Goal: Download file/media

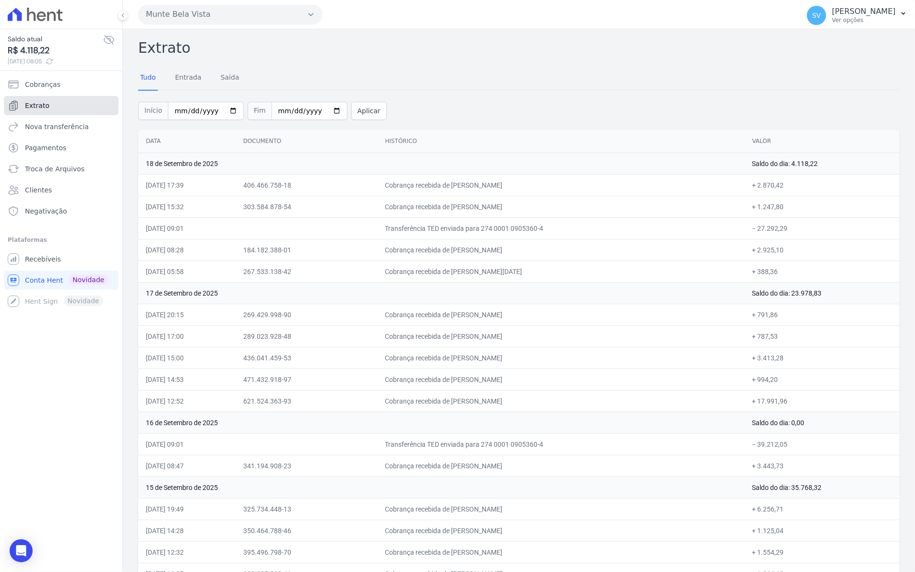
click at [37, 104] on span "Extrato" at bounding box center [37, 106] width 24 height 10
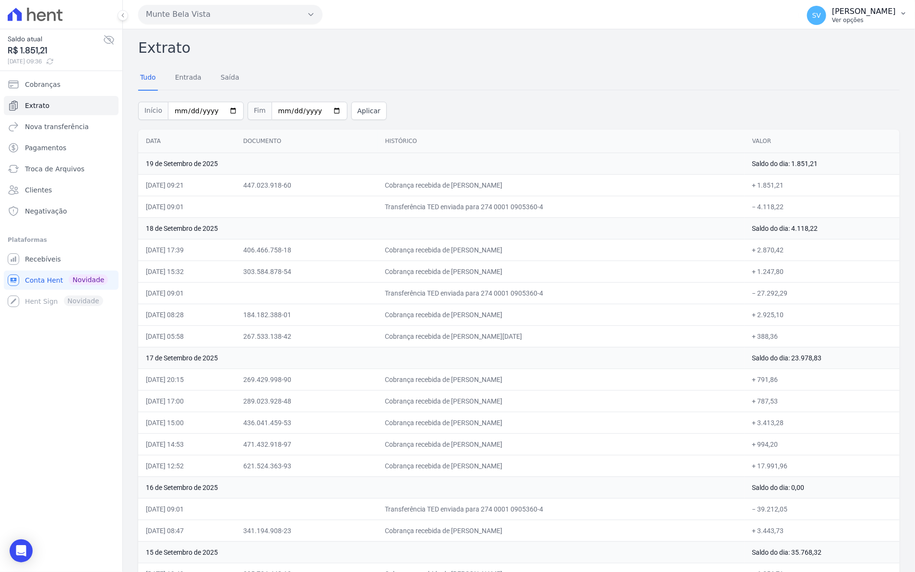
click at [826, 24] on span "SV" at bounding box center [816, 15] width 19 height 19
click at [53, 259] on span "Recebíveis" at bounding box center [43, 259] width 36 height 10
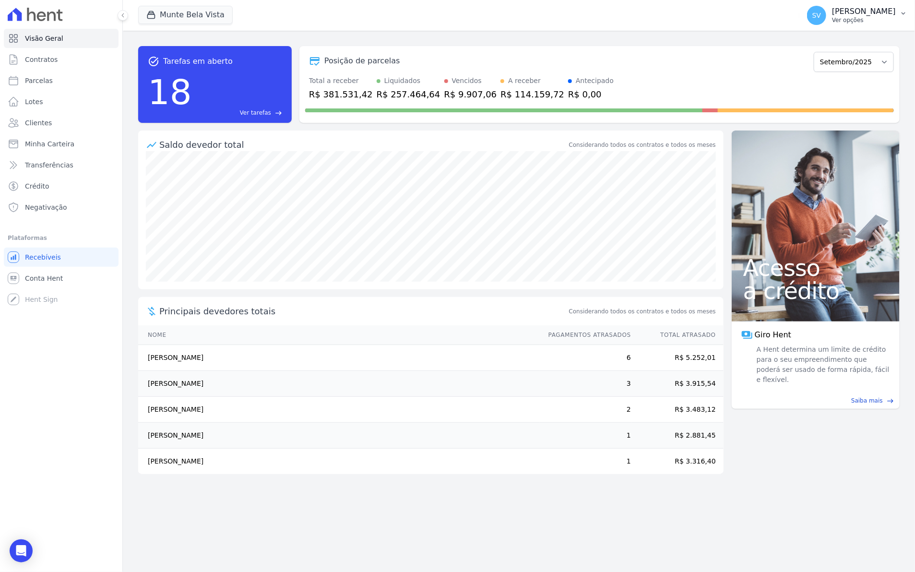
click at [826, 15] on span "SV" at bounding box center [816, 15] width 19 height 19
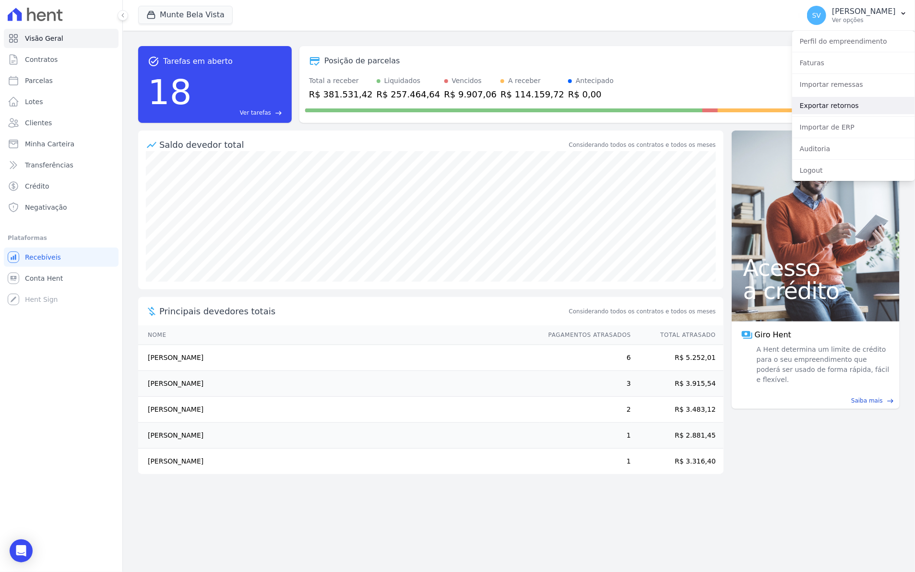
click at [832, 106] on link "Exportar retornos" at bounding box center [853, 105] width 123 height 17
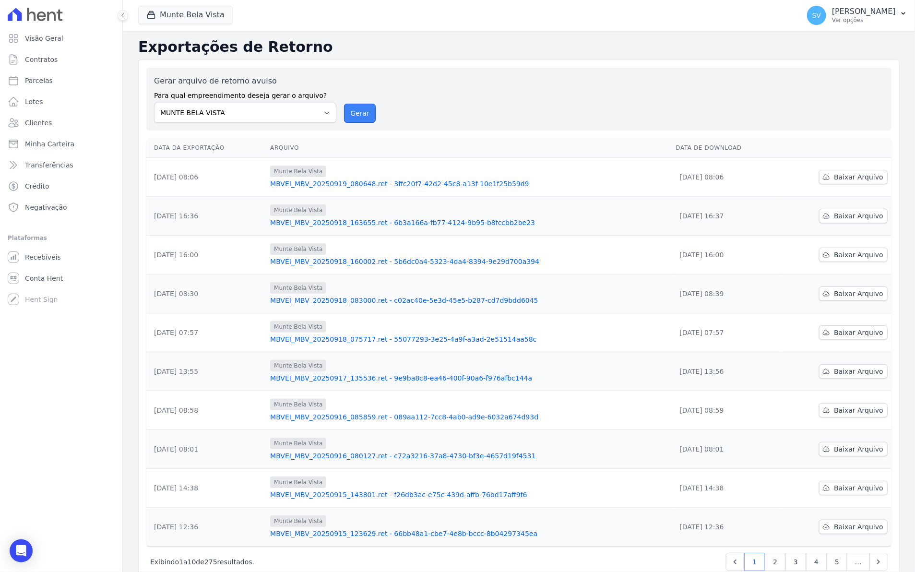
click at [357, 115] on button "Gerar" at bounding box center [360, 113] width 32 height 19
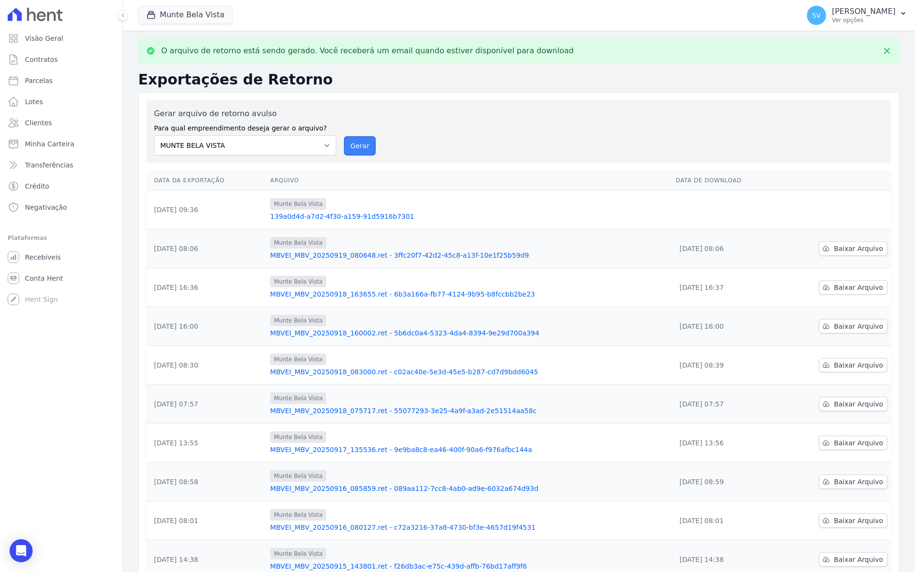
click at [351, 142] on button "Gerar" at bounding box center [360, 145] width 32 height 19
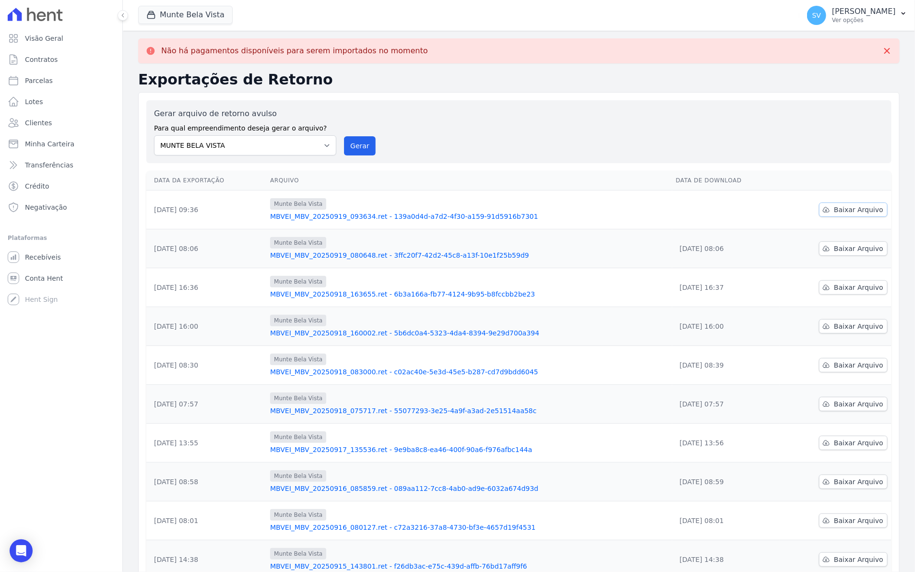
click at [869, 211] on span "Baixar Arquivo" at bounding box center [858, 210] width 49 height 10
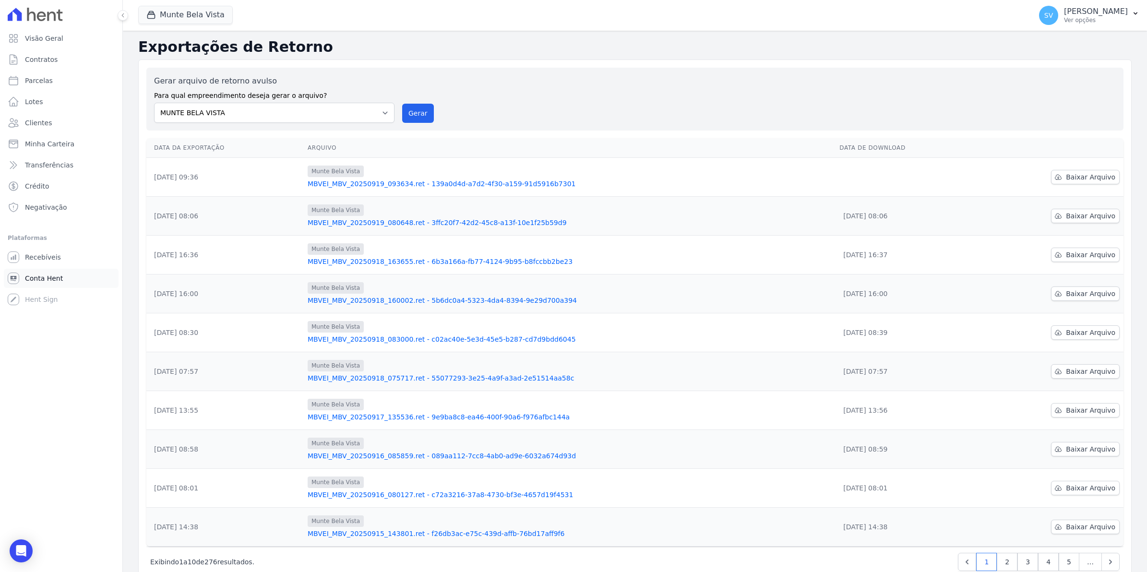
click at [41, 276] on span "Conta Hent" at bounding box center [44, 279] width 38 height 10
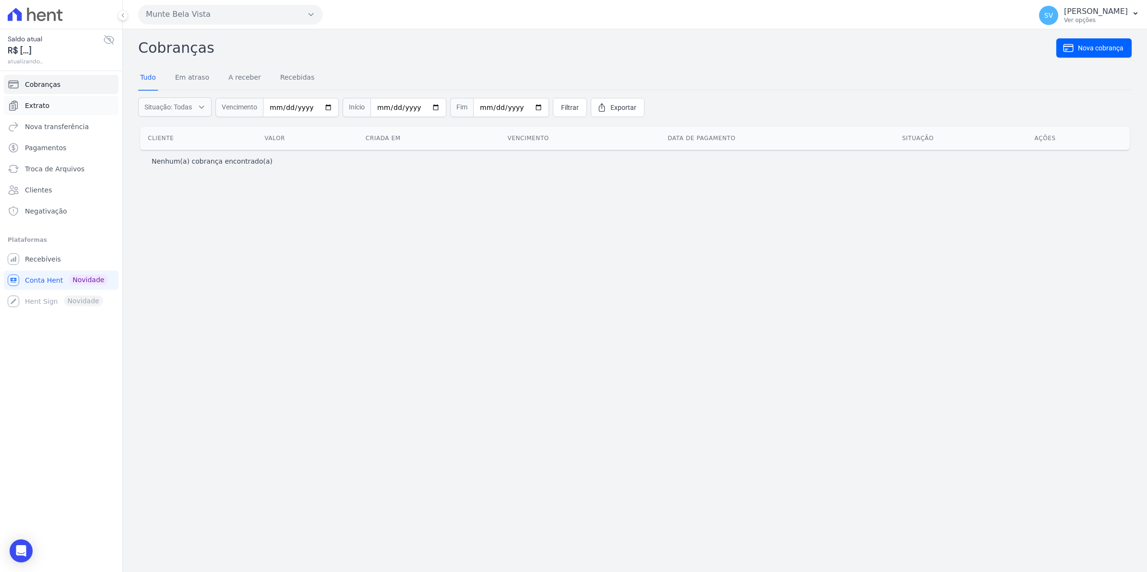
click at [45, 105] on span "Extrato" at bounding box center [37, 106] width 24 height 10
